Goal: Task Accomplishment & Management: Use online tool/utility

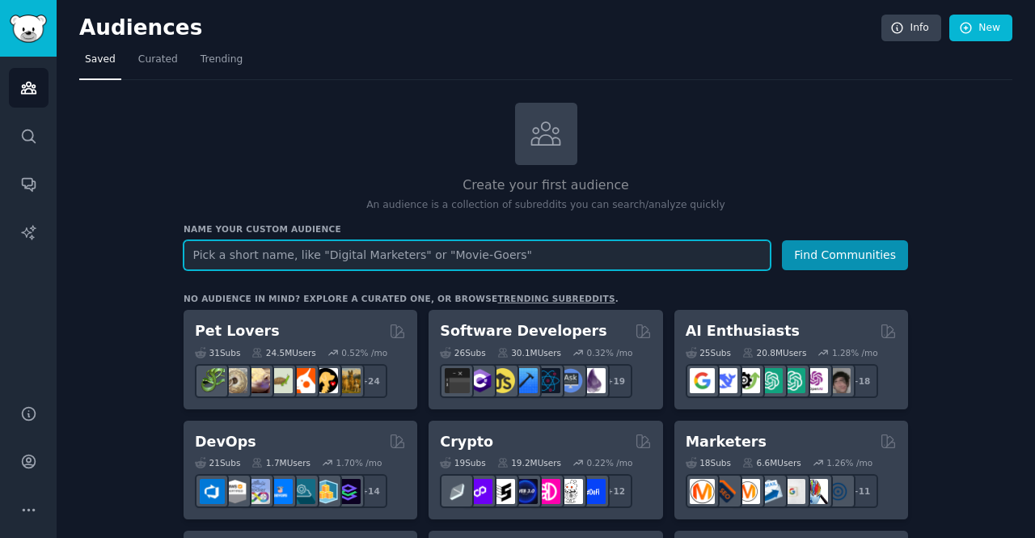
click at [309, 261] on input "text" at bounding box center [477, 255] width 587 height 30
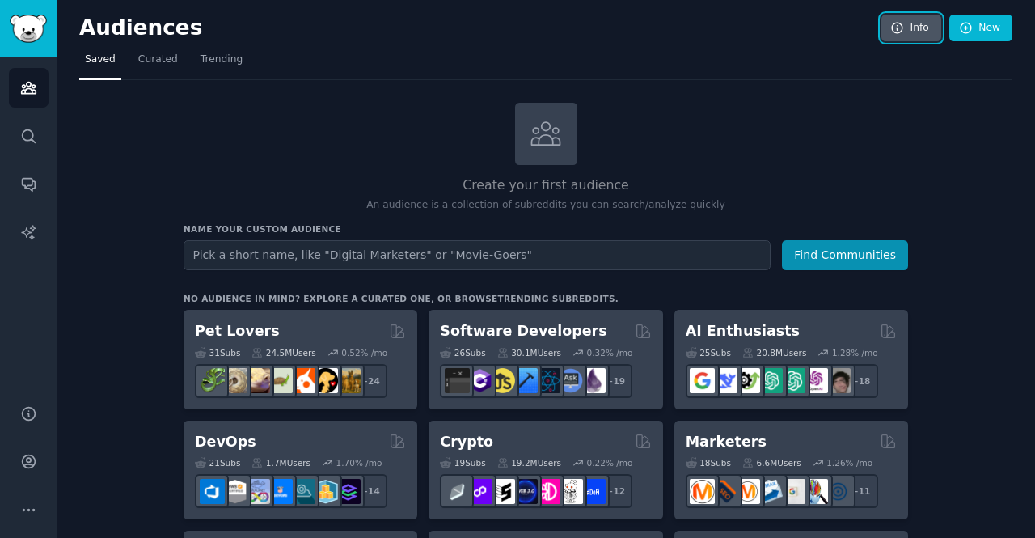
click at [890, 21] on icon at bounding box center [897, 28] width 15 height 15
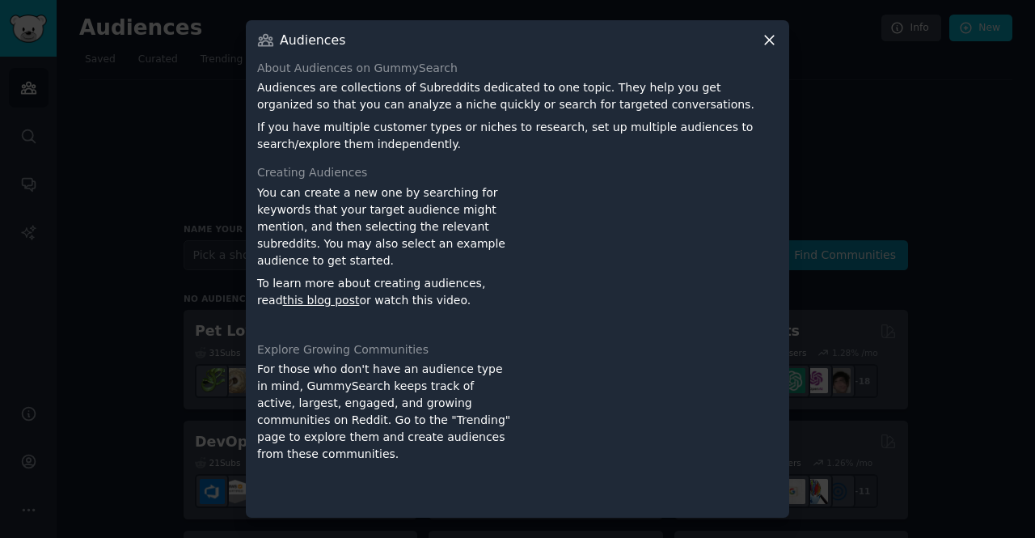
click at [769, 40] on icon at bounding box center [769, 40] width 9 height 9
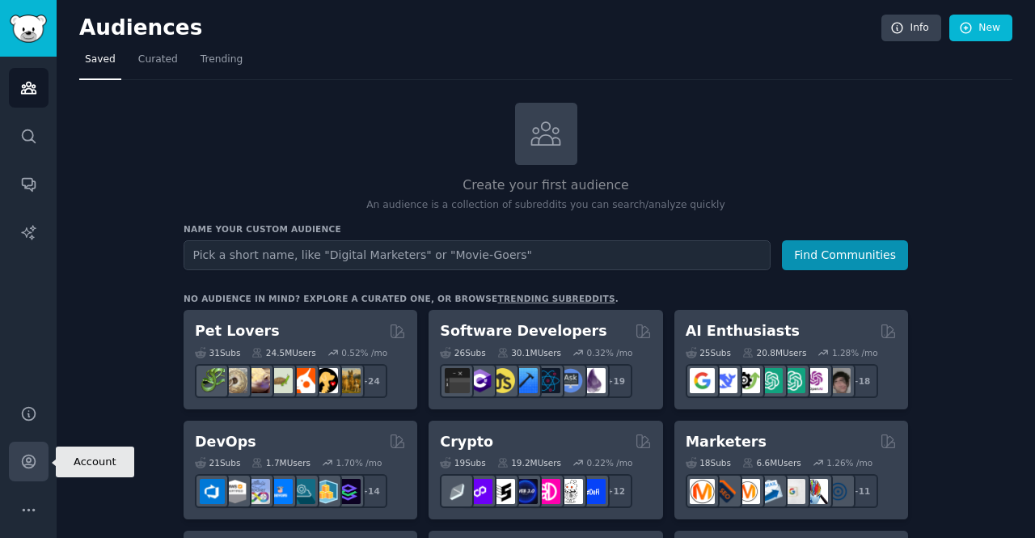
click at [19, 451] on link "Account" at bounding box center [29, 461] width 40 height 40
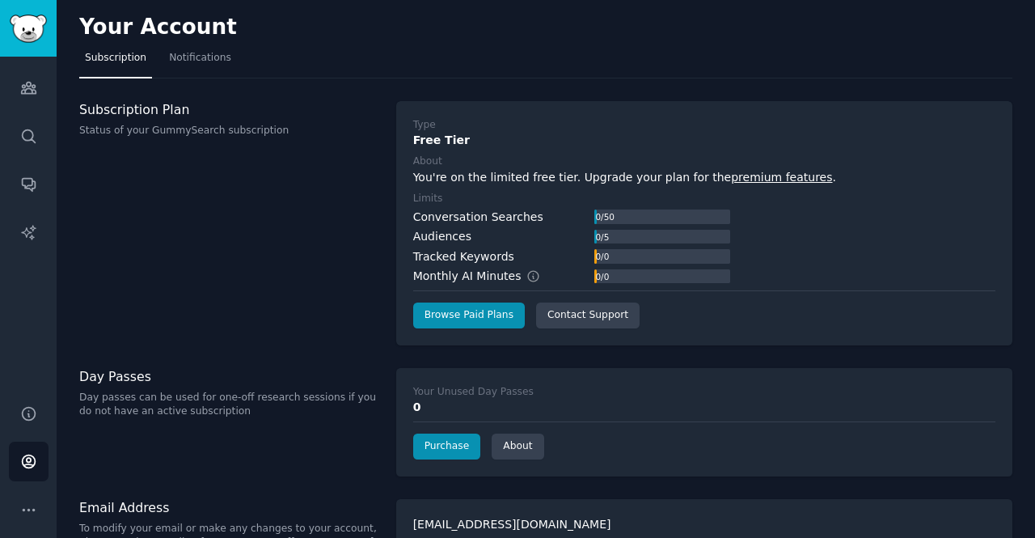
scroll to position [33, 0]
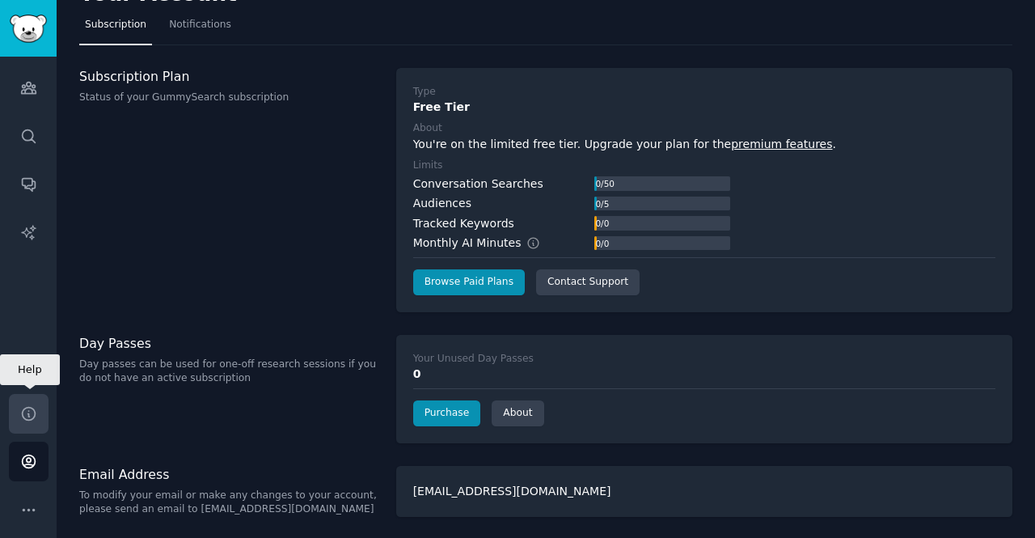
click at [44, 416] on link "Help" at bounding box center [29, 414] width 40 height 40
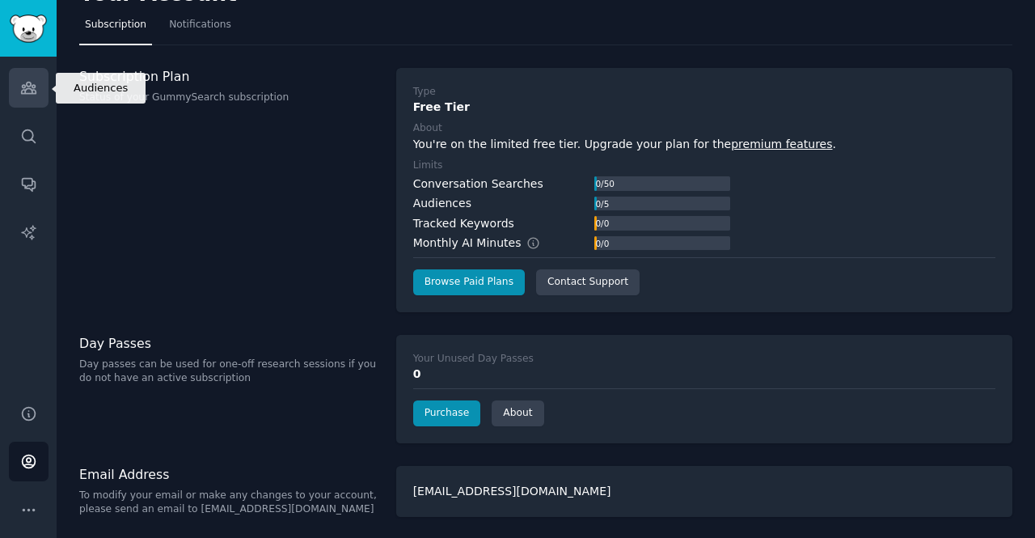
click at [39, 99] on link "Audiences" at bounding box center [29, 88] width 40 height 40
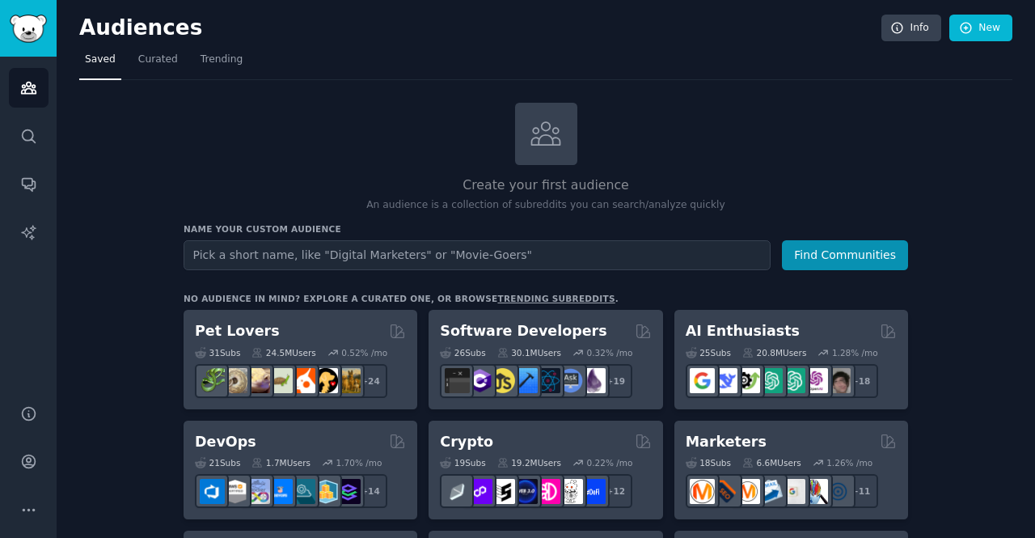
click at [346, 250] on input "text" at bounding box center [477, 255] width 587 height 30
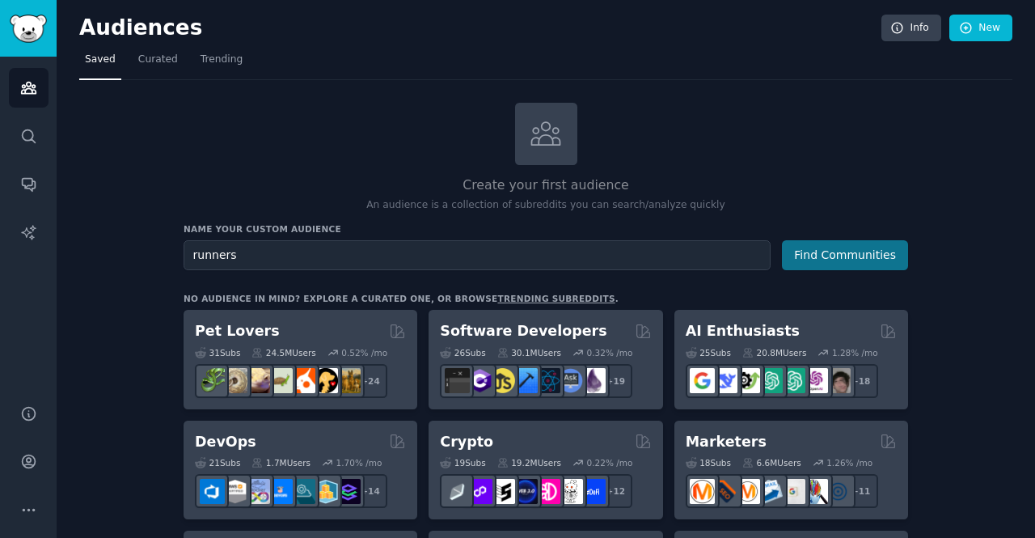
type input "runners"
click at [868, 246] on button "Find Communities" at bounding box center [845, 255] width 126 height 30
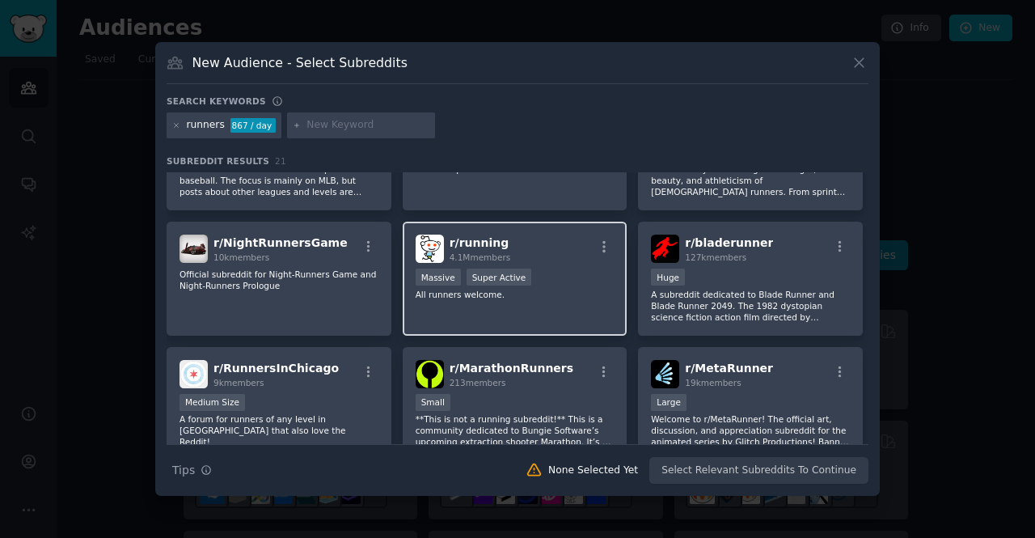
scroll to position [76, 0]
click at [481, 251] on span "4.1M members" at bounding box center [480, 256] width 61 height 10
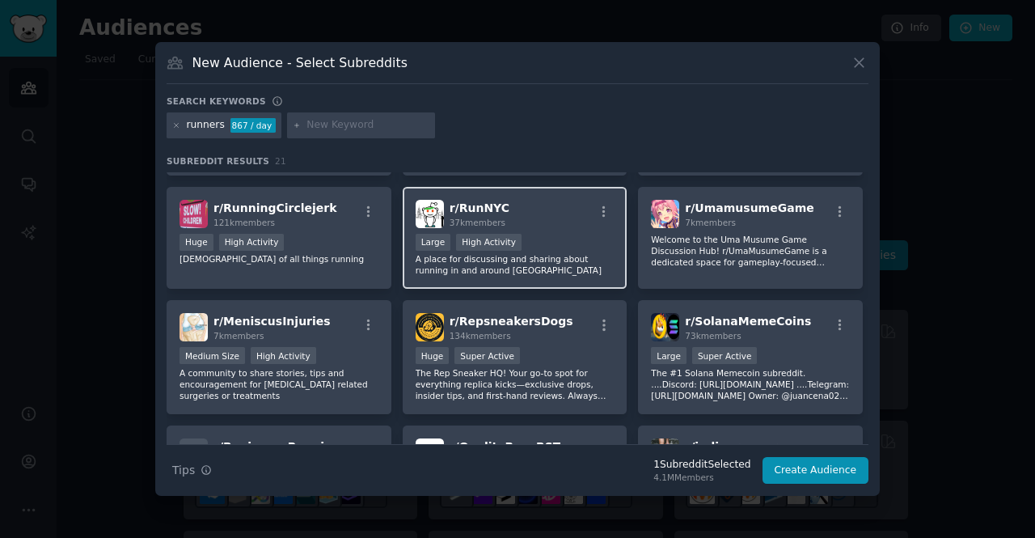
scroll to position [486, 0]
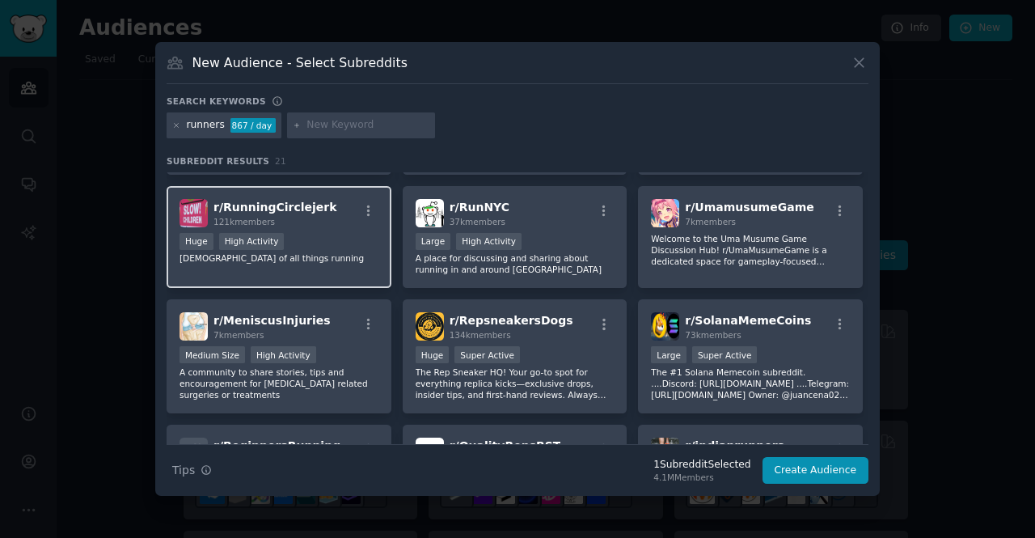
click at [299, 235] on div "Huge High Activity" at bounding box center [278, 243] width 199 height 20
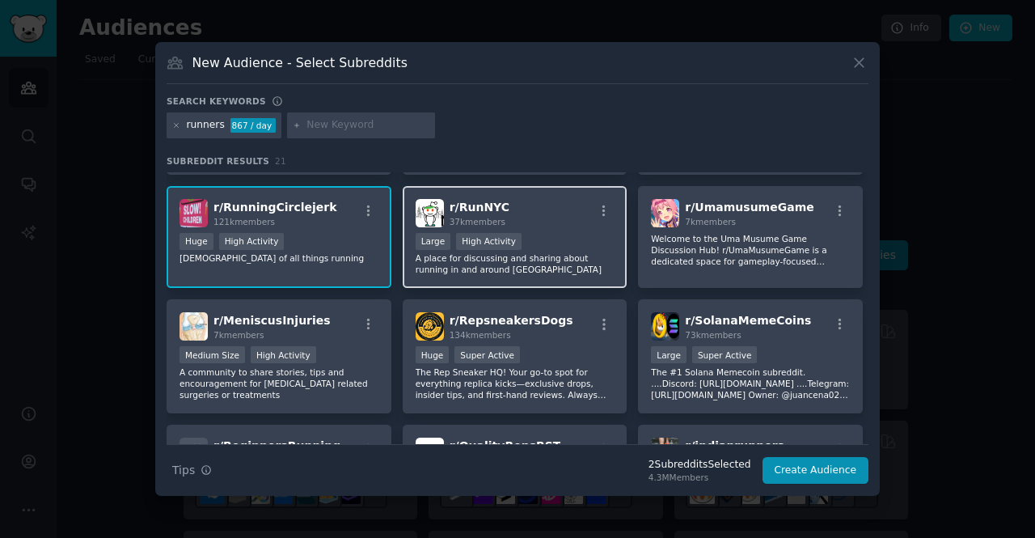
scroll to position [625, 0]
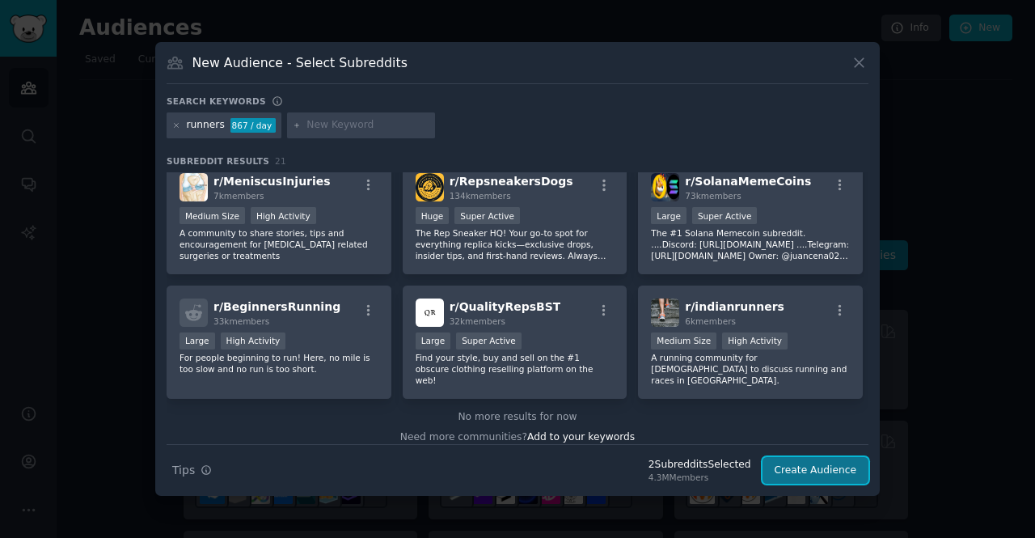
click at [833, 469] on button "Create Audience" at bounding box center [815, 470] width 107 height 27
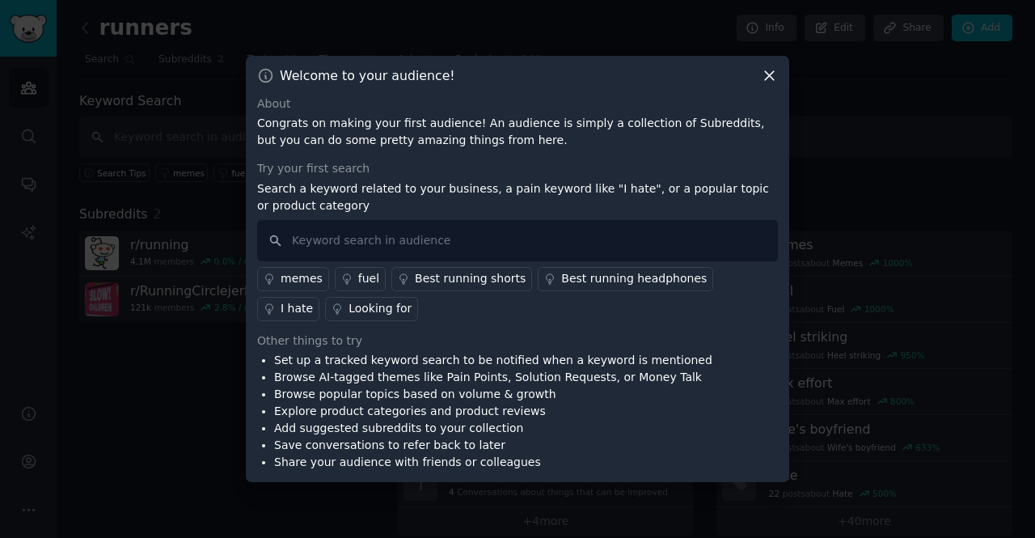
click at [766, 80] on icon at bounding box center [769, 75] width 17 height 17
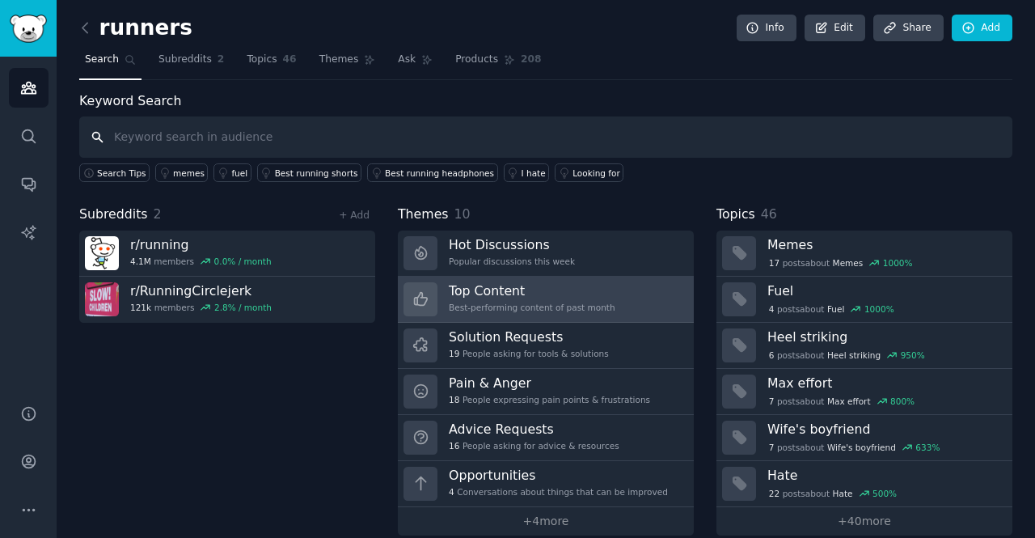
scroll to position [16, 0]
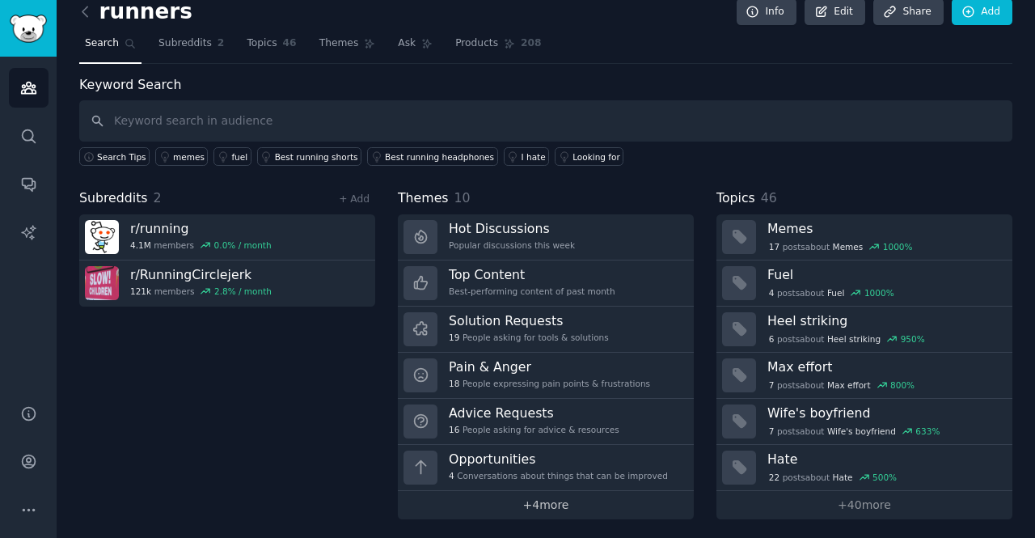
click at [574, 504] on link "+ 4 more" at bounding box center [546, 505] width 296 height 28
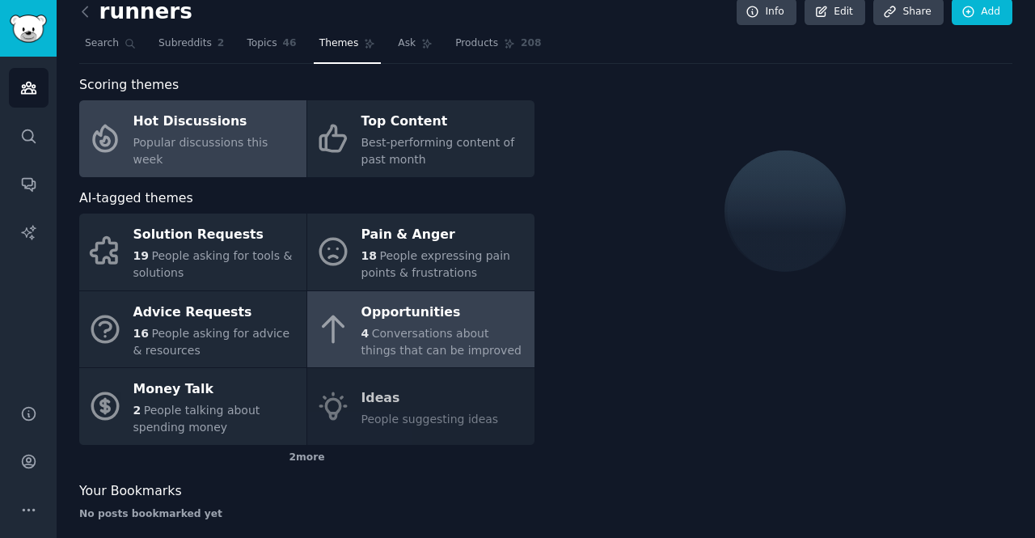
scroll to position [32, 0]
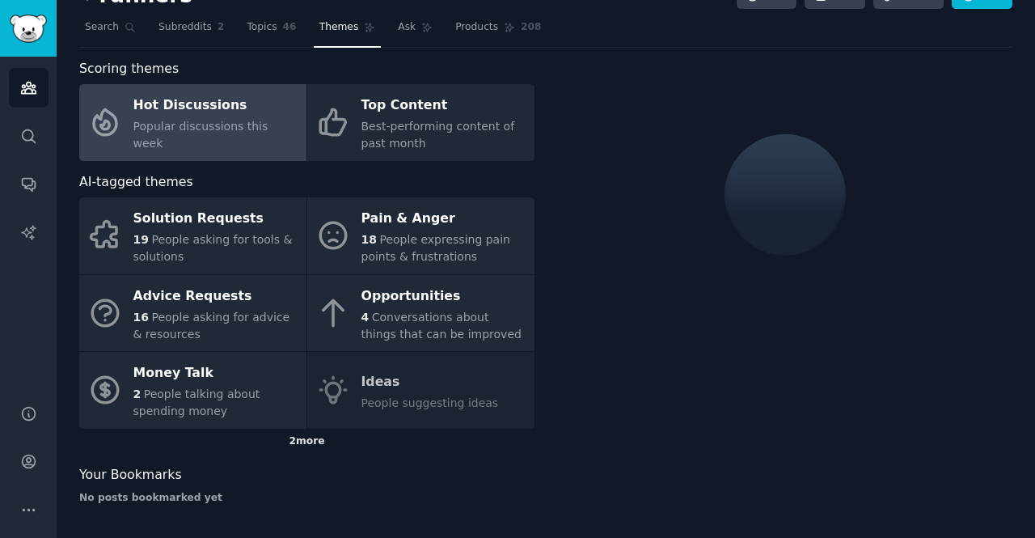
click at [310, 438] on div "2 more" at bounding box center [306, 442] width 455 height 26
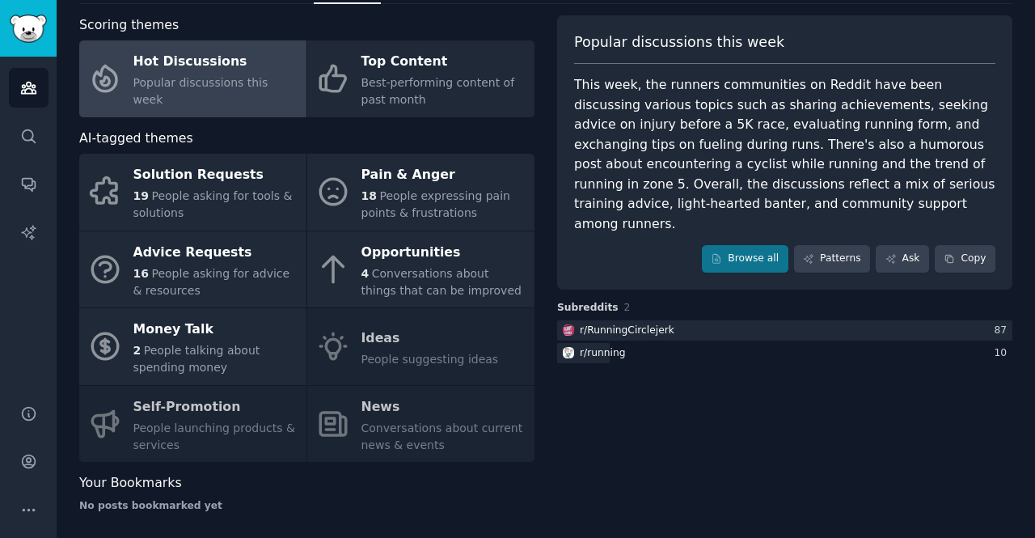
scroll to position [81, 0]
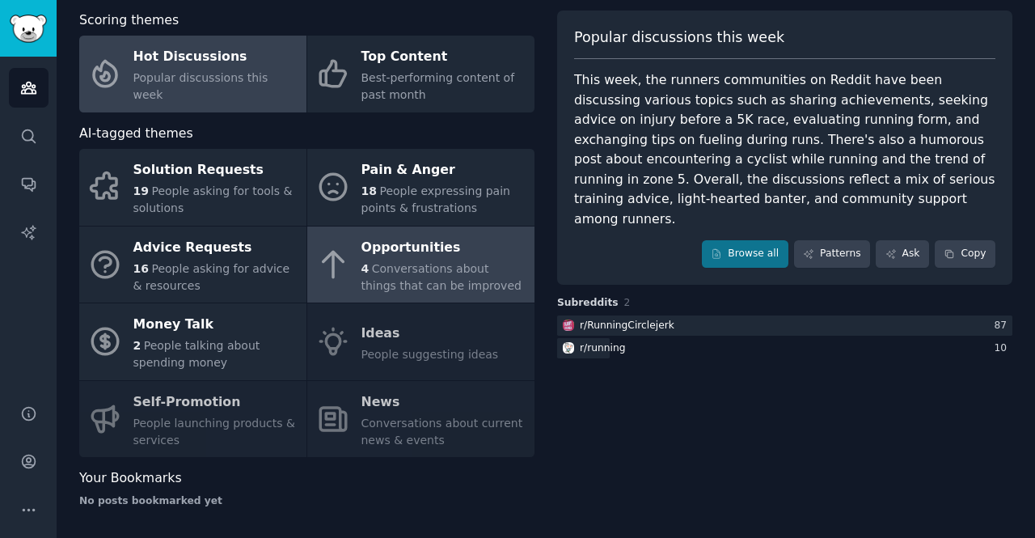
click at [429, 262] on span "Conversations about things that can be improved" at bounding box center [441, 277] width 160 height 30
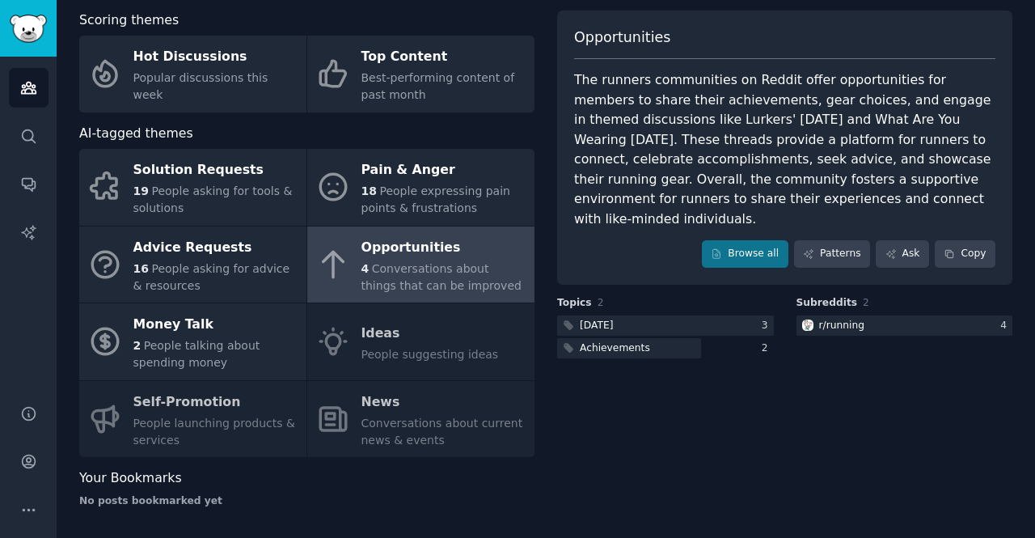
scroll to position [84, 0]
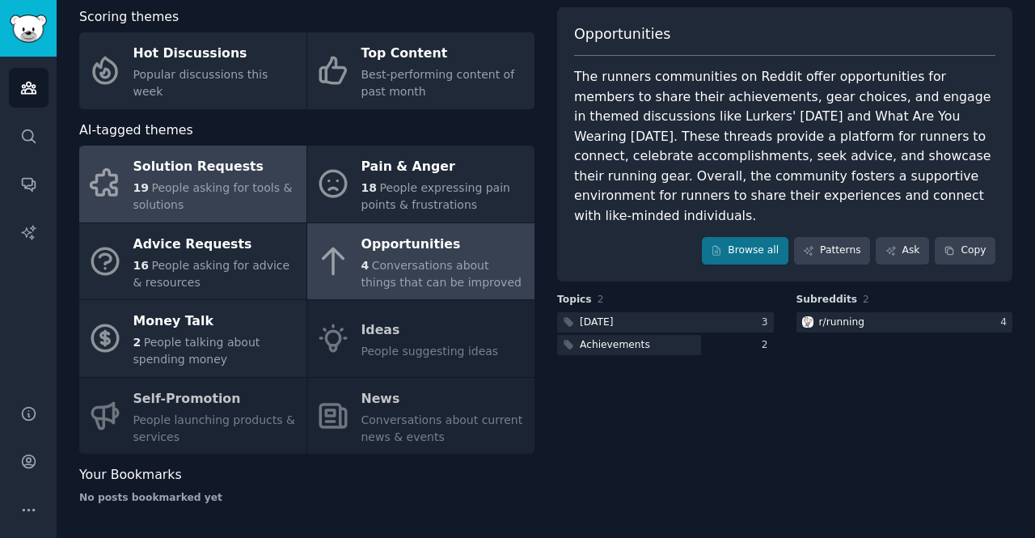
click at [140, 182] on span "19" at bounding box center [140, 187] width 15 height 13
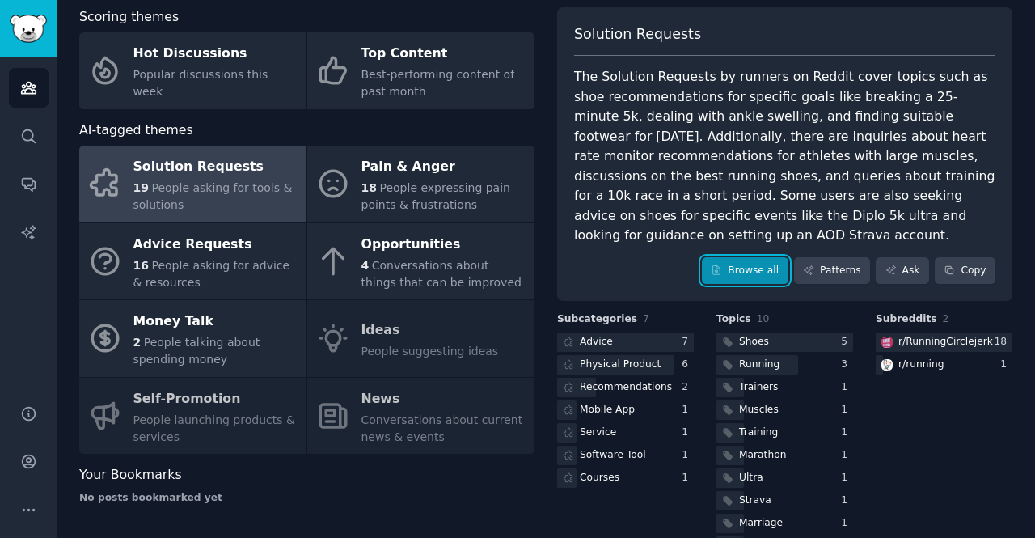
click at [756, 273] on link "Browse all" at bounding box center [745, 270] width 87 height 27
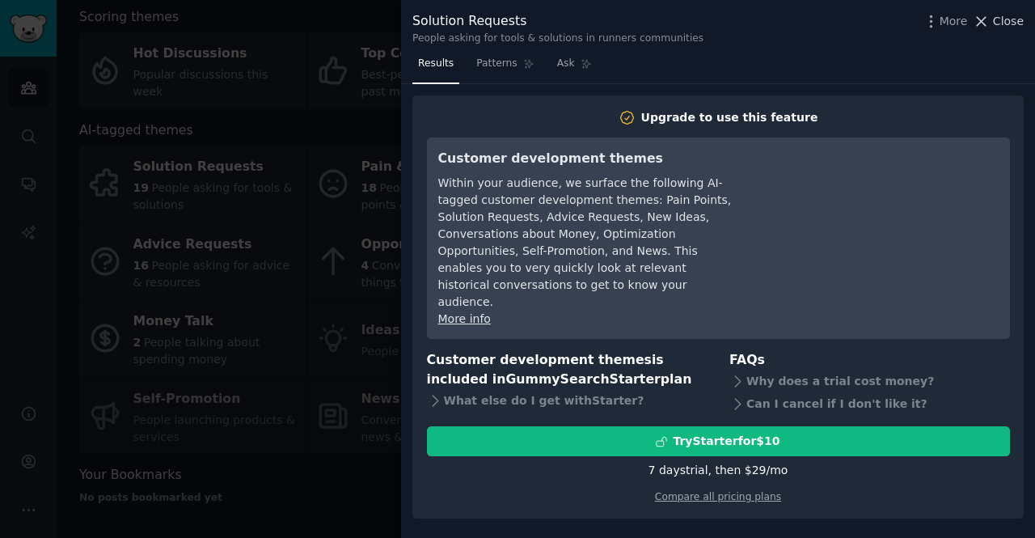
click at [1020, 23] on span "Close" at bounding box center [1008, 21] width 31 height 17
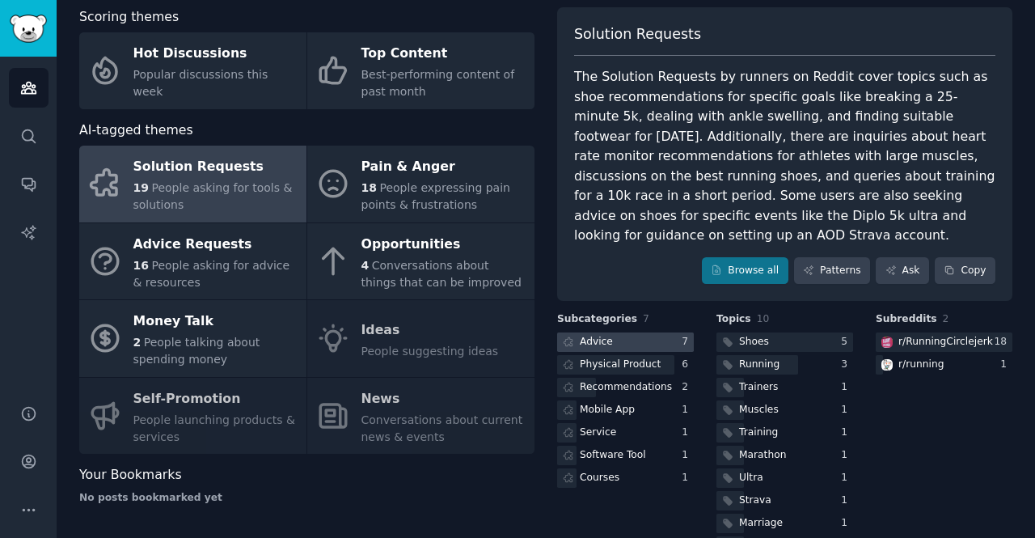
click at [644, 337] on div at bounding box center [625, 342] width 137 height 20
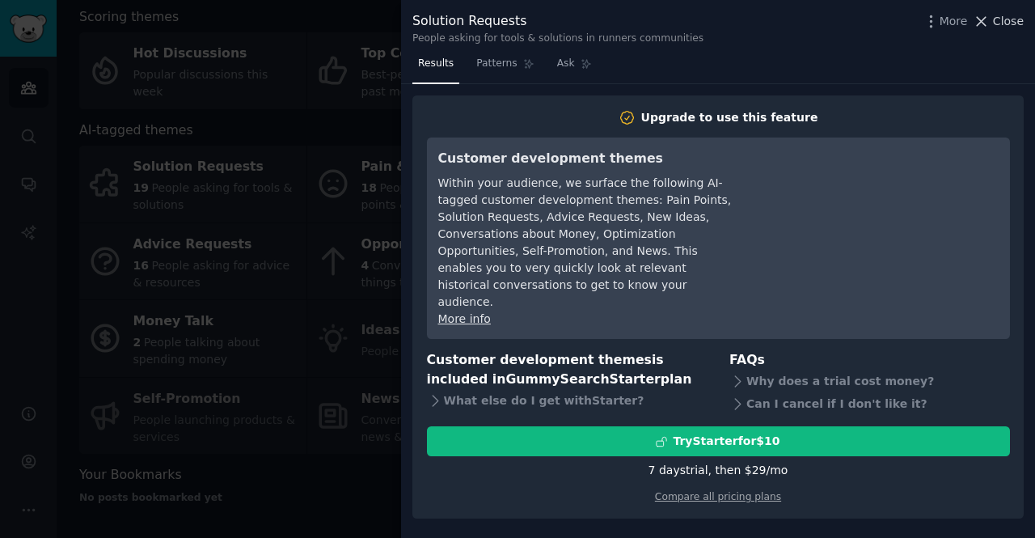
click at [1005, 26] on span "Close" at bounding box center [1008, 21] width 31 height 17
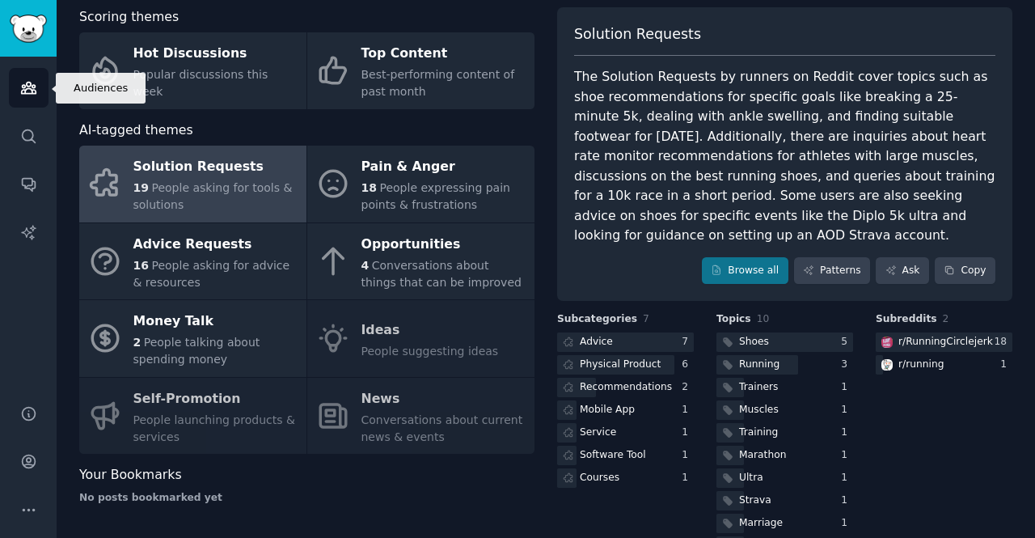
click at [27, 92] on icon "Sidebar" at bounding box center [28, 87] width 17 height 17
